Goal: Navigation & Orientation: Find specific page/section

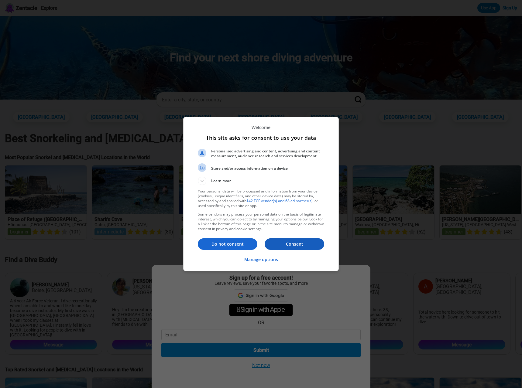
click at [299, 242] on p "Consent" at bounding box center [295, 244] width 60 height 6
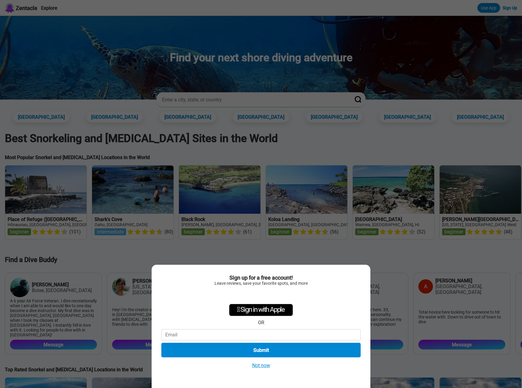
click at [255, 365] on button "Not now" at bounding box center [261, 366] width 22 height 6
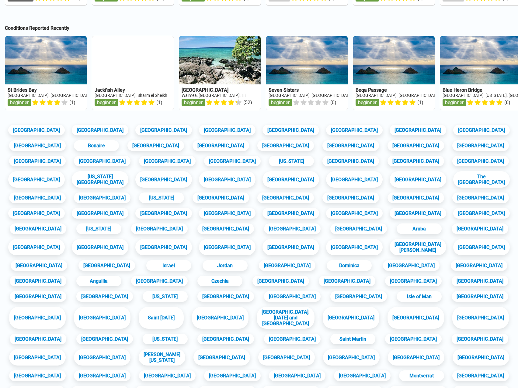
scroll to position [411, 0]
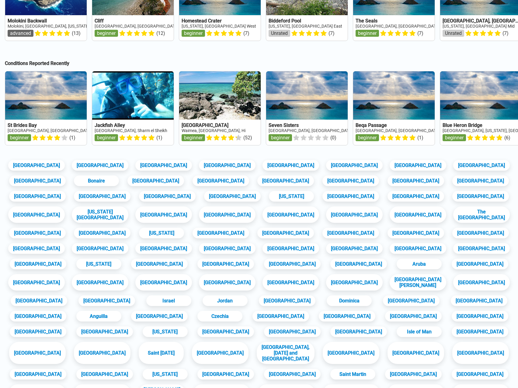
drag, startPoint x: 70, startPoint y: 302, endPoint x: 159, endPoint y: 71, distance: 247.3
click at [159, 71] on div "[GEOGRAPHIC_DATA] [GEOGRAPHIC_DATA] [GEOGRAPHIC_DATA] [GEOGRAPHIC_DATA] [GEOGRA…" at bounding box center [259, 100] width 518 height 804
click at [320, 254] on link "[GEOGRAPHIC_DATA]" at bounding box center [290, 248] width 59 height 11
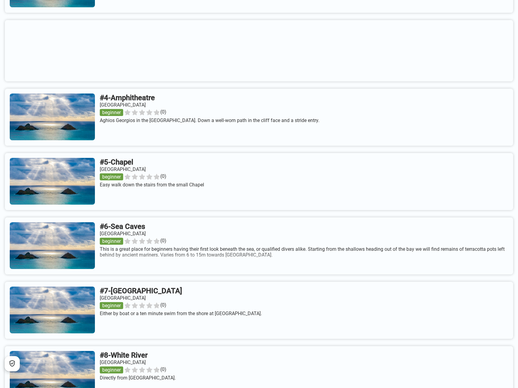
scroll to position [395, 0]
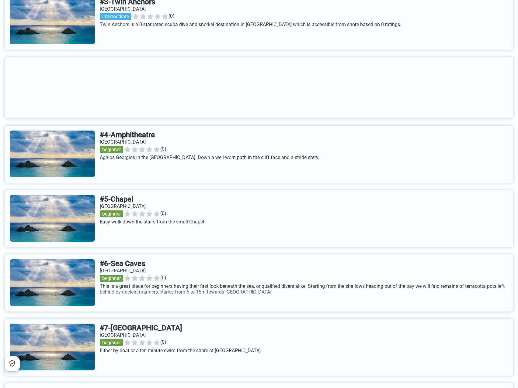
click at [158, 139] on link at bounding box center [259, 154] width 508 height 57
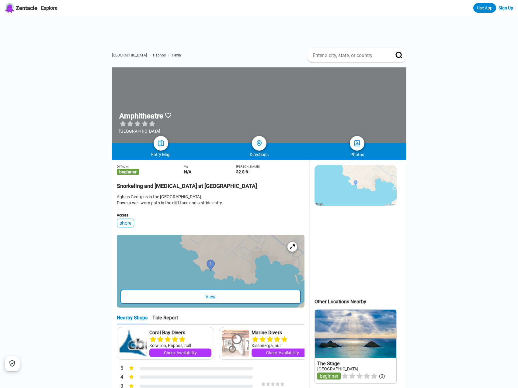
click at [153, 55] on span "Paphos" at bounding box center [159, 55] width 13 height 4
